Goal: Task Accomplishment & Management: Manage account settings

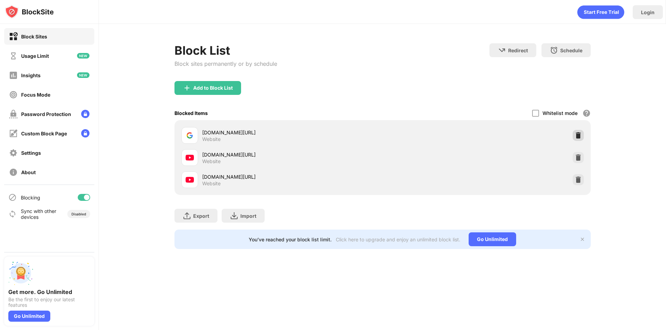
click at [580, 136] on img at bounding box center [577, 135] width 7 height 7
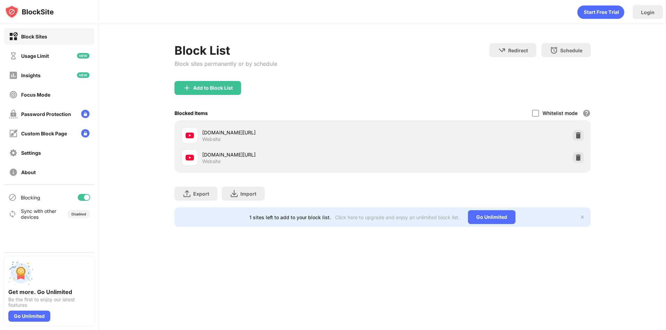
click at [580, 136] on img at bounding box center [577, 135] width 7 height 7
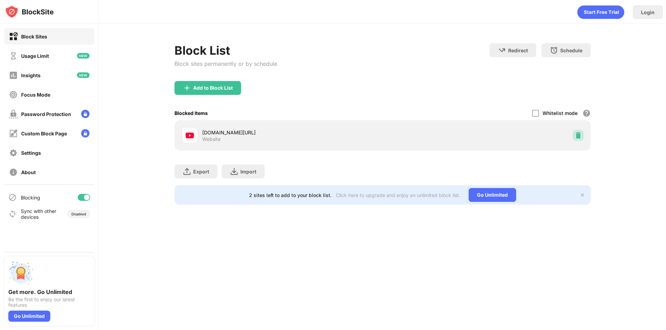
click at [580, 136] on img at bounding box center [577, 135] width 7 height 7
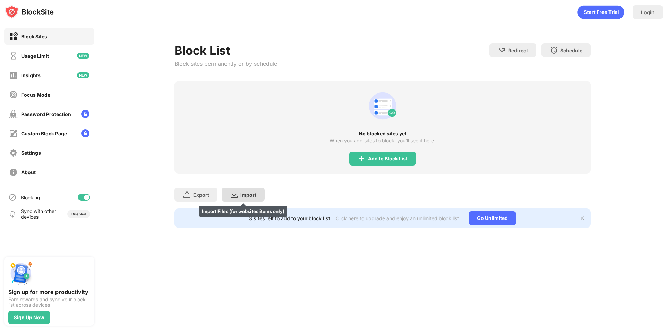
click at [232, 191] on img at bounding box center [234, 195] width 8 height 8
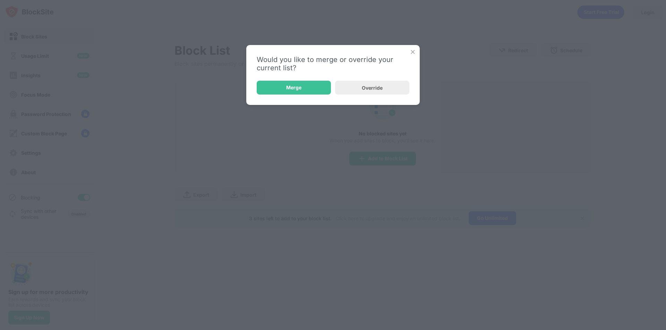
drag, startPoint x: 391, startPoint y: 92, endPoint x: 385, endPoint y: 90, distance: 5.7
click at [391, 92] on div "Override" at bounding box center [372, 88] width 74 height 14
